Goal: Task Accomplishment & Management: Complete application form

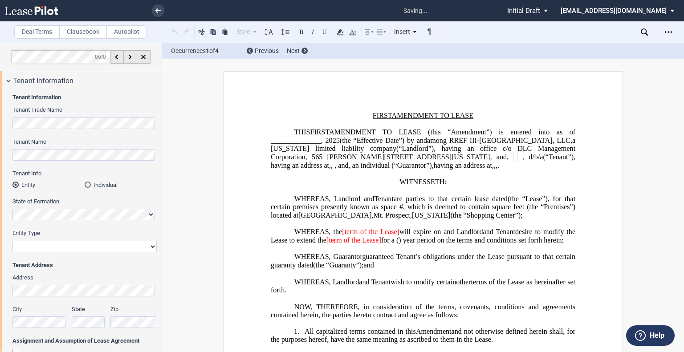
click at [27, 242] on select "Corporation Limited Liability Company General Partnership Limited Partnership O…" at bounding box center [84, 247] width 144 height 12
select select "limited liability company"
click at [12, 241] on select "Corporation Limited Liability Company General Partnership Limited Partnership O…" at bounding box center [84, 247] width 144 height 12
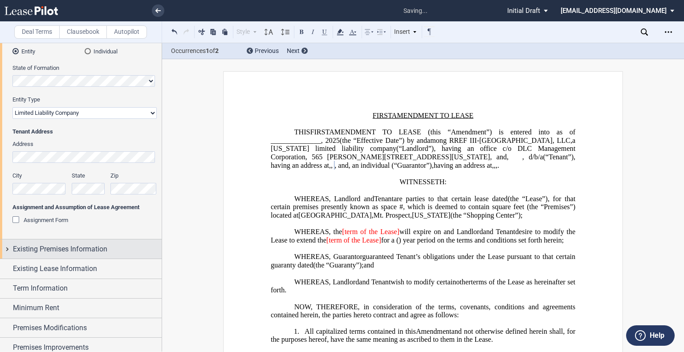
click at [72, 254] on span "Existing Premises Information" at bounding box center [60, 249] width 94 height 11
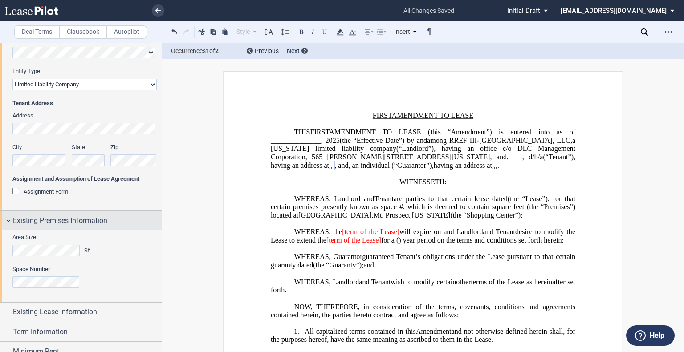
scroll to position [223, 0]
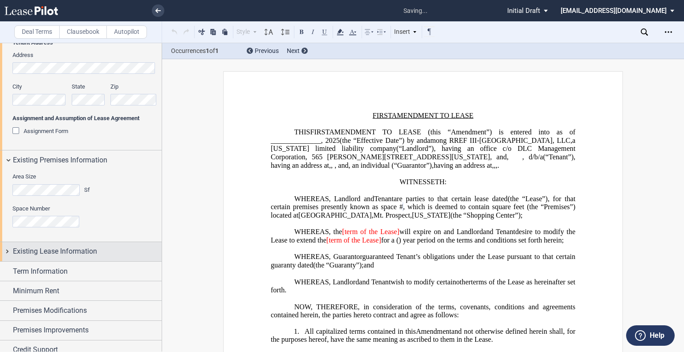
click at [61, 260] on div "Existing Lease Information" at bounding box center [81, 251] width 162 height 19
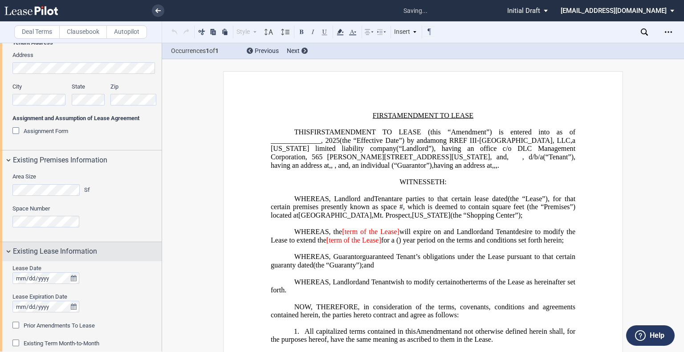
scroll to position [351, 0]
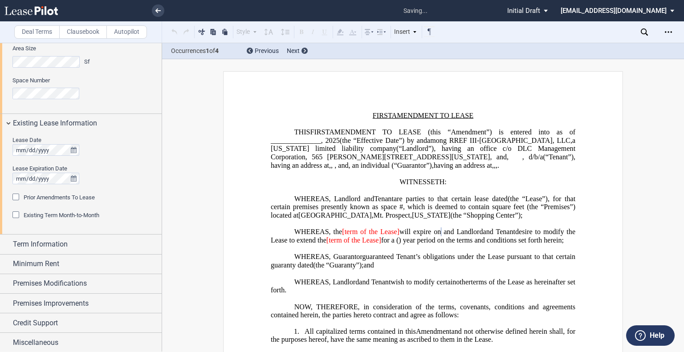
click at [18, 197] on div "Prior Amendments To Lease" at bounding box center [16, 198] width 9 height 9
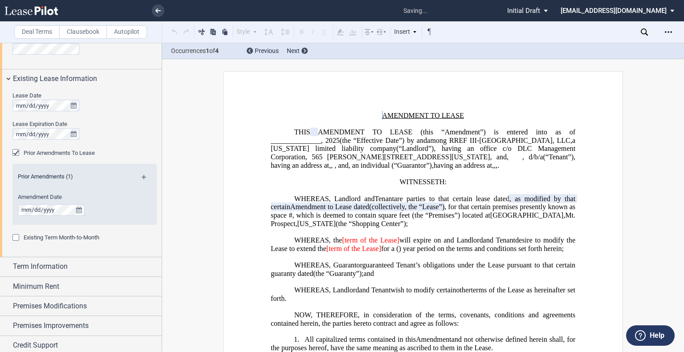
scroll to position [395, 0]
click at [144, 176] on md-icon at bounding box center [148, 180] width 12 height 11
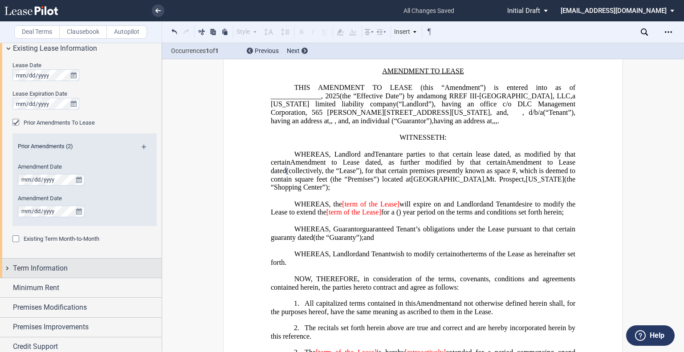
scroll to position [440, 0]
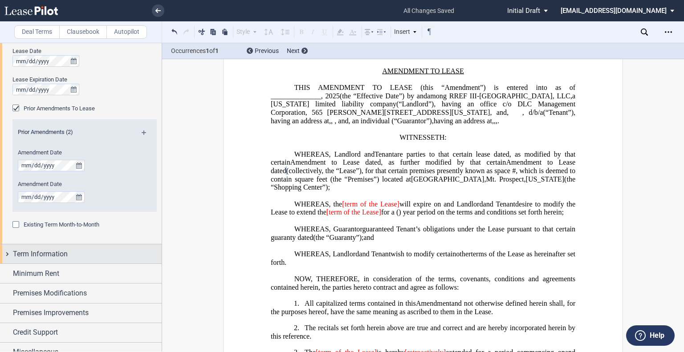
click at [55, 251] on span "Term Information" at bounding box center [40, 254] width 55 height 11
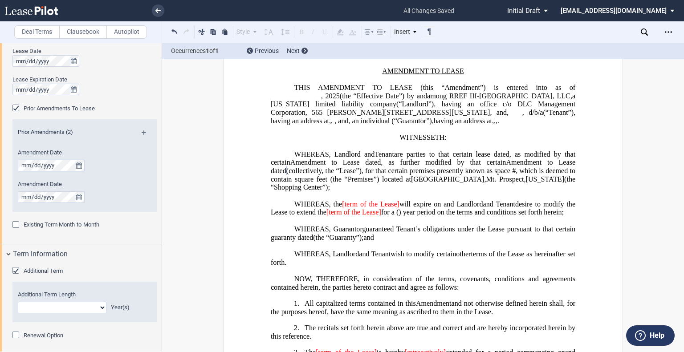
scroll to position [485, 0]
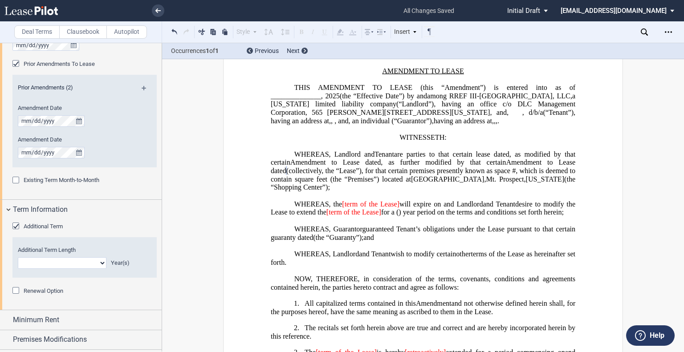
click at [99, 265] on select "0 1 2 3 4 5 6 7 8 9 10 11 12 13 14 15 16 17 18 19 20" at bounding box center [62, 263] width 89 height 12
select select "number:5"
click at [18, 257] on select "0 1 2 3 4 5 6 7 8 9 10 11 12 13 14 15 16 17 18 19 20" at bounding box center [62, 263] width 89 height 12
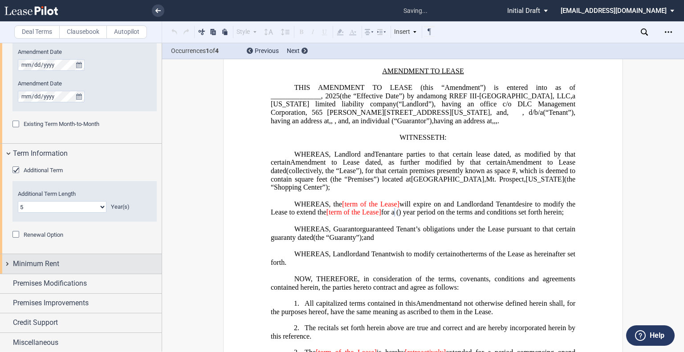
click at [73, 266] on div "Minimum Rent" at bounding box center [87, 264] width 149 height 11
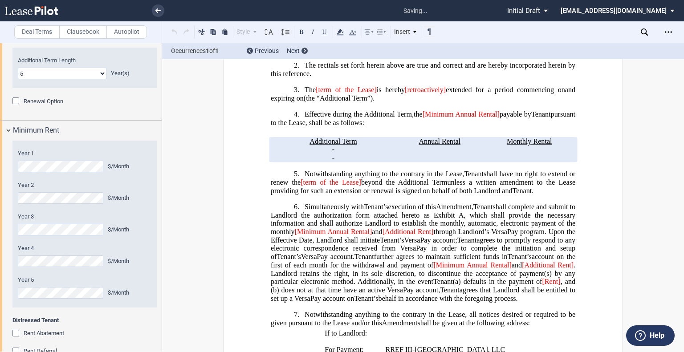
scroll to position [307, 0]
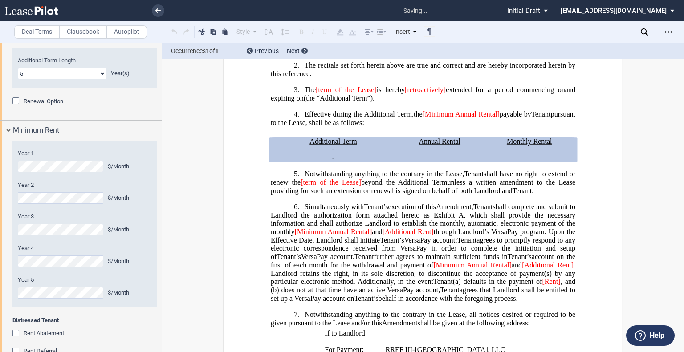
click at [0, 163] on div "Year 1 $/Sf Year 2 $/Sf Year 3 $/Sf Year 4 $/Sf Year 5 $/Sf Base Rent $/Sf Annu…" at bounding box center [81, 255] width 162 height 230
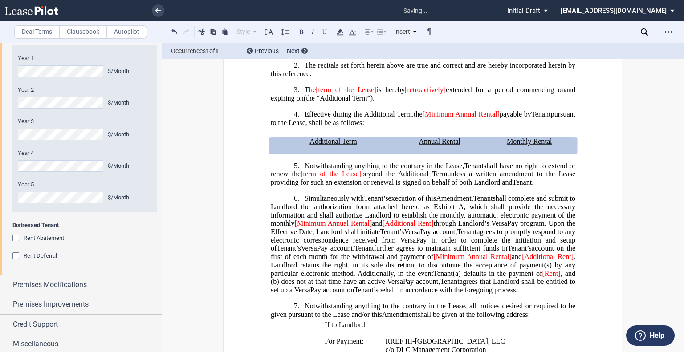
scroll to position [771, 0]
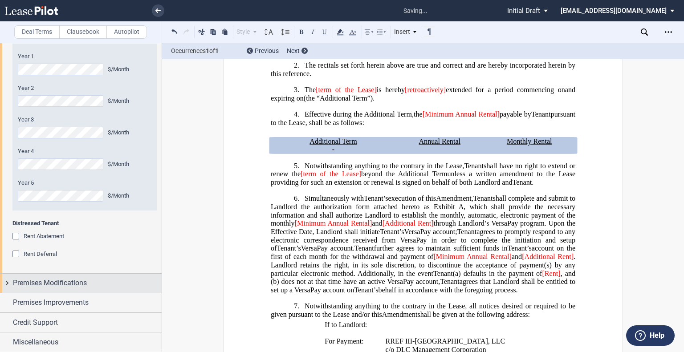
click at [55, 288] on div "Premises Modifications" at bounding box center [81, 283] width 162 height 19
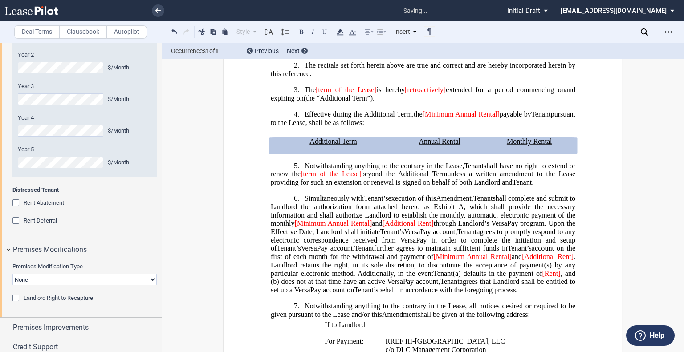
scroll to position [829, 0]
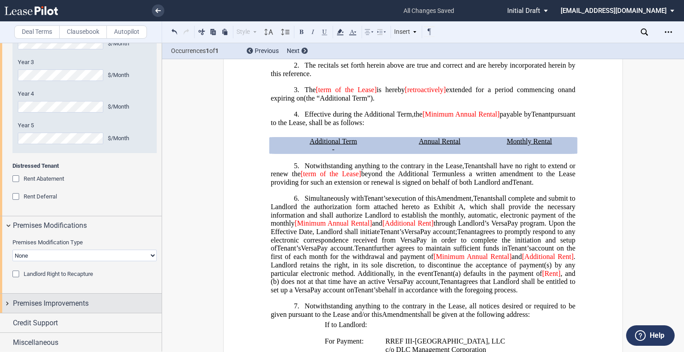
click at [97, 300] on div "Premises Improvements" at bounding box center [87, 303] width 149 height 11
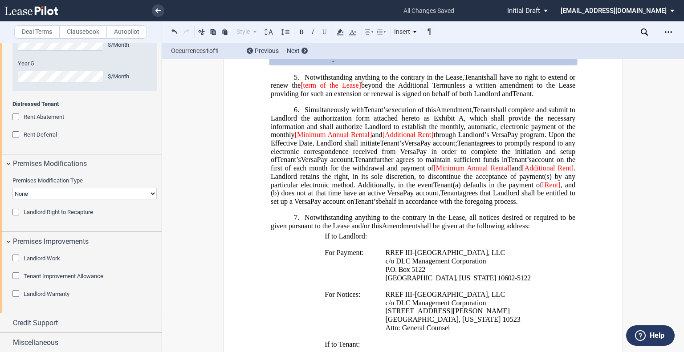
scroll to position [396, 0]
drag, startPoint x: 502, startPoint y: 217, endPoint x: 248, endPoint y: 133, distance: 268.2
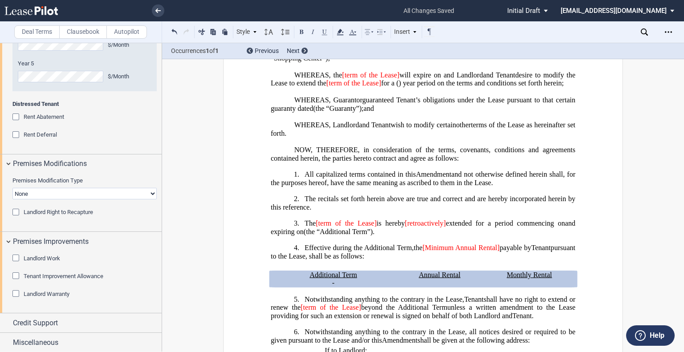
scroll to position [129, 0]
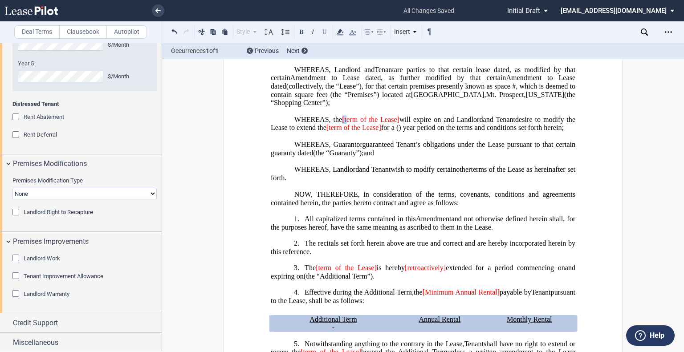
drag, startPoint x: 342, startPoint y: 132, endPoint x: 347, endPoint y: 133, distance: 5.0
click at [347, 123] on span "[term of the Lease]" at bounding box center [370, 119] width 57 height 8
click at [394, 123] on span "WHEREAS, the Term of the Lease] will expire on ﻿ ﻿ and Landlord" at bounding box center [388, 119] width 188 height 8
drag, startPoint x: 383, startPoint y: 140, endPoint x: 376, endPoint y: 142, distance: 6.5
click at [376, 131] on span "desire to modify the Lease to extend the [term of the Lease] for a ﻿ ﻿ ( ﻿ ﻿ ) …" at bounding box center [424, 123] width 306 height 16
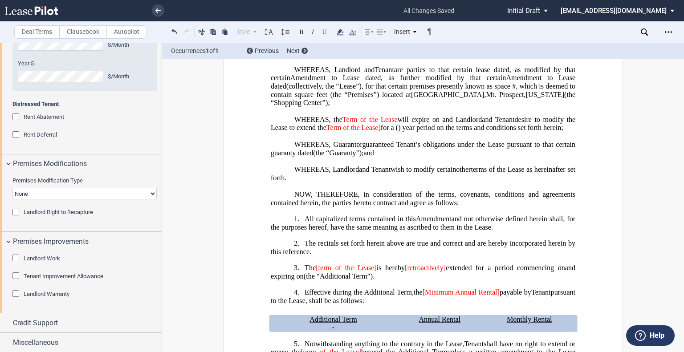
click at [394, 132] on span "for a" at bounding box center [387, 128] width 13 height 8
drag, startPoint x: 322, startPoint y: 288, endPoint x: 317, endPoint y: 289, distance: 4.5
click at [317, 272] on span "[term of the Lease]" at bounding box center [346, 268] width 61 height 8
click at [377, 272] on span "is hereby" at bounding box center [390, 268] width 28 height 8
drag, startPoint x: 438, startPoint y: 287, endPoint x: 399, endPoint y: 285, distance: 38.8
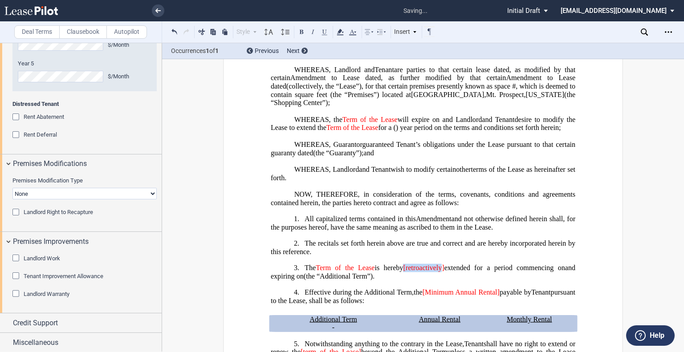
click at [436, 297] on span "[Minimum Annual Rental]" at bounding box center [461, 293] width 77 height 8
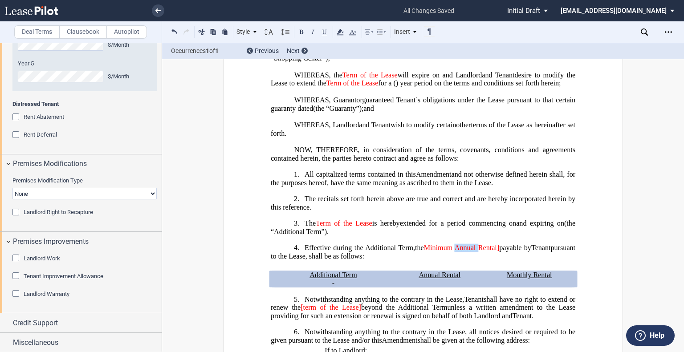
drag, startPoint x: 497, startPoint y: 269, endPoint x: 493, endPoint y: 272, distance: 5.4
click at [493, 252] on span "Minimum Annual Rental]" at bounding box center [461, 248] width 75 height 8
click at [479, 252] on span "payable by" at bounding box center [495, 248] width 33 height 8
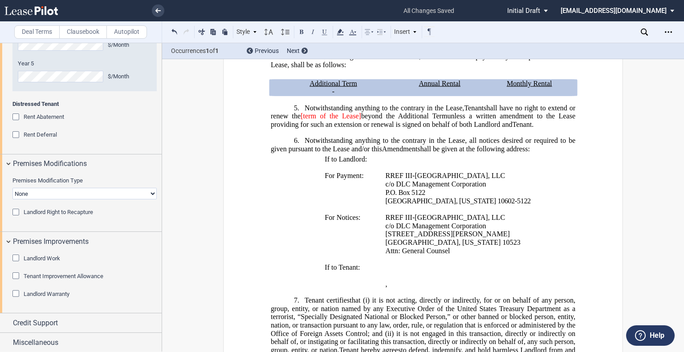
scroll to position [352, 0]
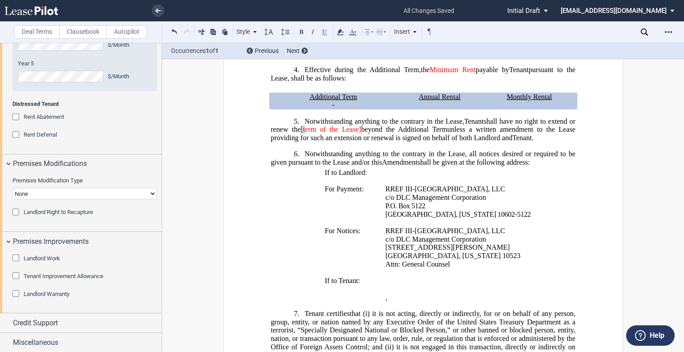
click at [301, 134] on span "[term of the Lease]" at bounding box center [331, 130] width 61 height 8
click at [361, 134] on span "beyond the Additional Term" at bounding box center [404, 130] width 86 height 8
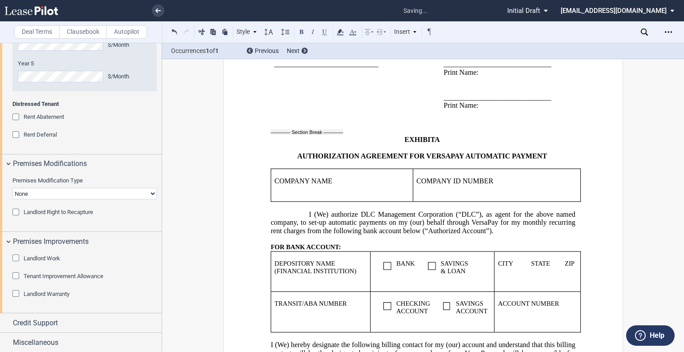
scroll to position [1432, 0]
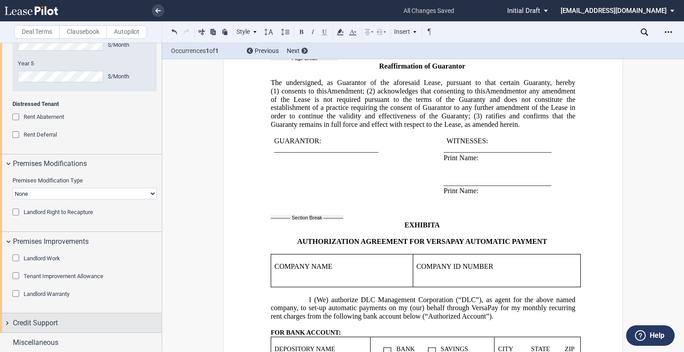
click at [36, 326] on span "Credit Support" at bounding box center [35, 323] width 45 height 11
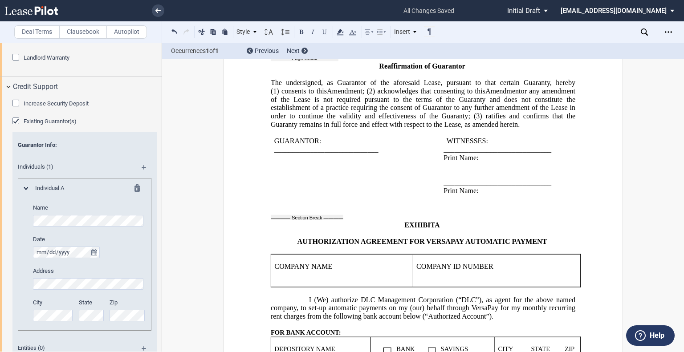
click at [13, 120] on div "Existing Guarantor(s)" at bounding box center [16, 122] width 9 height 9
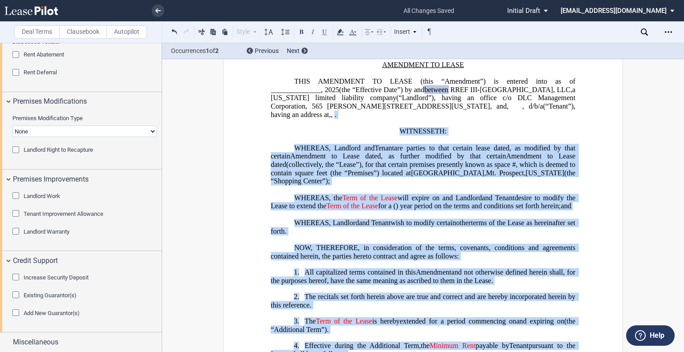
scroll to position [45, 0]
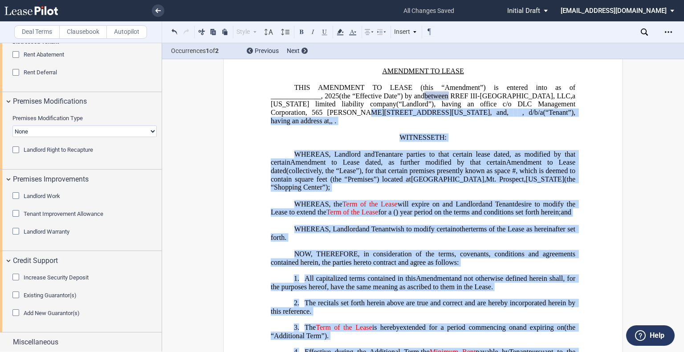
drag, startPoint x: 372, startPoint y: 248, endPoint x: 310, endPoint y: 115, distance: 146.0
click at [351, 34] on icon at bounding box center [352, 32] width 11 height 11
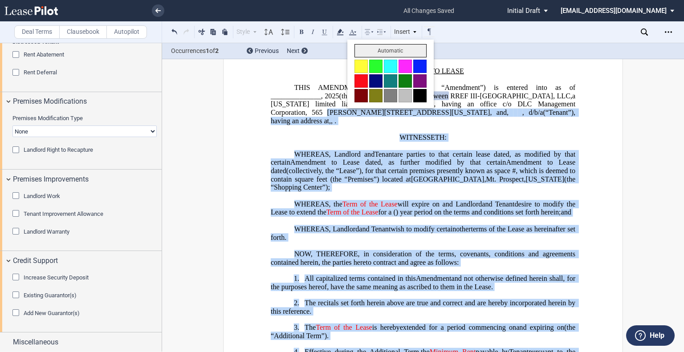
click at [376, 52] on button "Automatic" at bounding box center [391, 50] width 72 height 13
click at [535, 149] on p "﻿" at bounding box center [423, 146] width 305 height 8
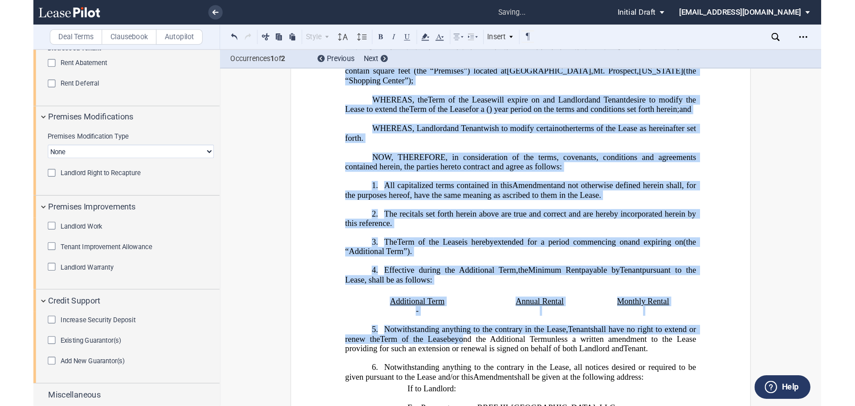
scroll to position [178, 0]
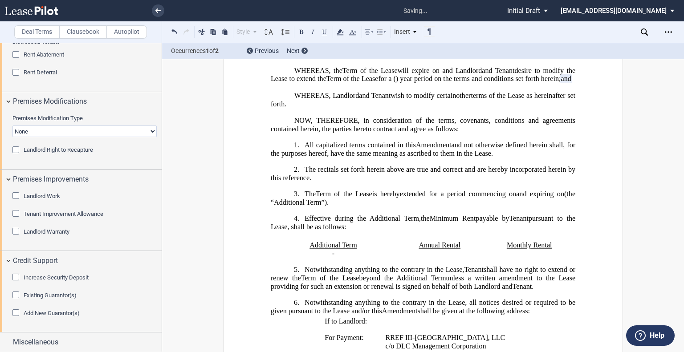
click at [549, 207] on h1 "3. The ﻿Term of the Lease is hereby extended for a period commencing on ﻿ ﻿ and…" at bounding box center [423, 198] width 305 height 16
click at [674, 30] on div "Open Lease options menu" at bounding box center [668, 32] width 14 height 14
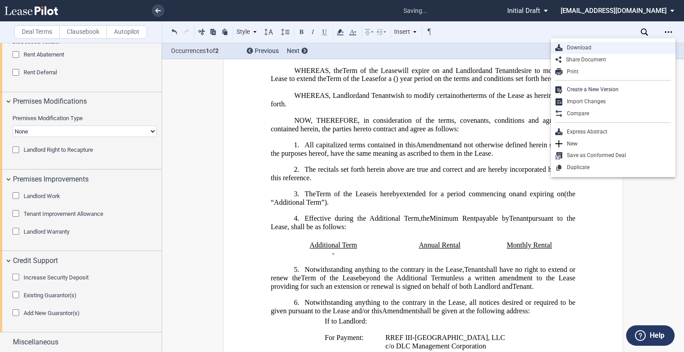
click at [577, 46] on div "Download" at bounding box center [616, 48] width 109 height 8
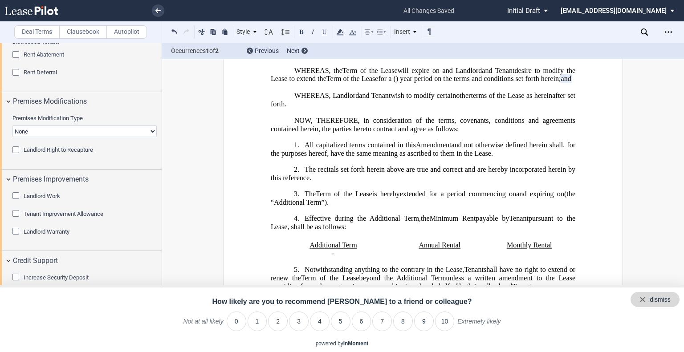
click at [674, 299] on div "dismiss" at bounding box center [655, 299] width 49 height 15
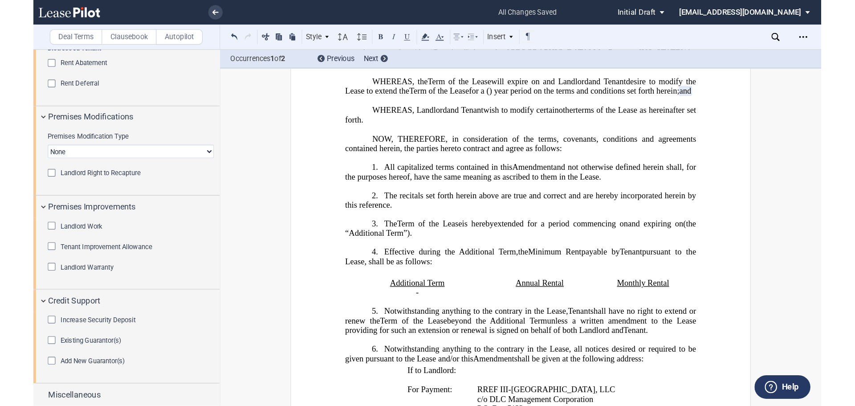
scroll to position [866, 0]
